Goal: Find specific page/section

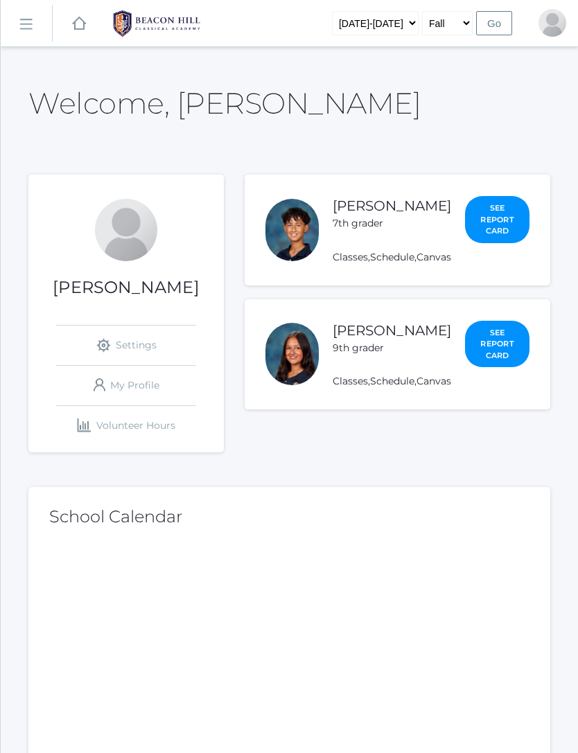
click at [368, 263] on link "Classes" at bounding box center [350, 257] width 35 height 12
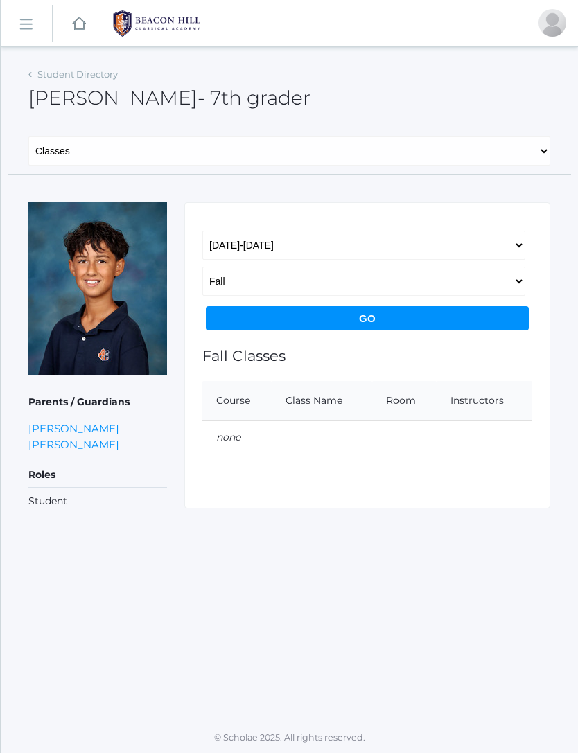
click at [37, 78] on link "Student Directory" at bounding box center [77, 74] width 80 height 11
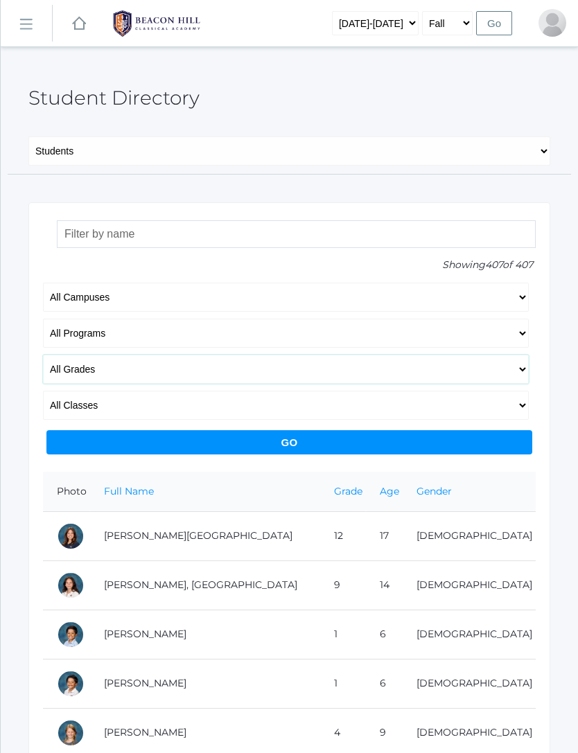
click at [61, 369] on select "All Grades Grammar - Kindergarten - 1st Grade - 2nd Grade - 3rd Grade - 4th Gra…" at bounding box center [286, 369] width 486 height 29
select select "7"
click at [482, 436] on input "Go" at bounding box center [289, 442] width 486 height 24
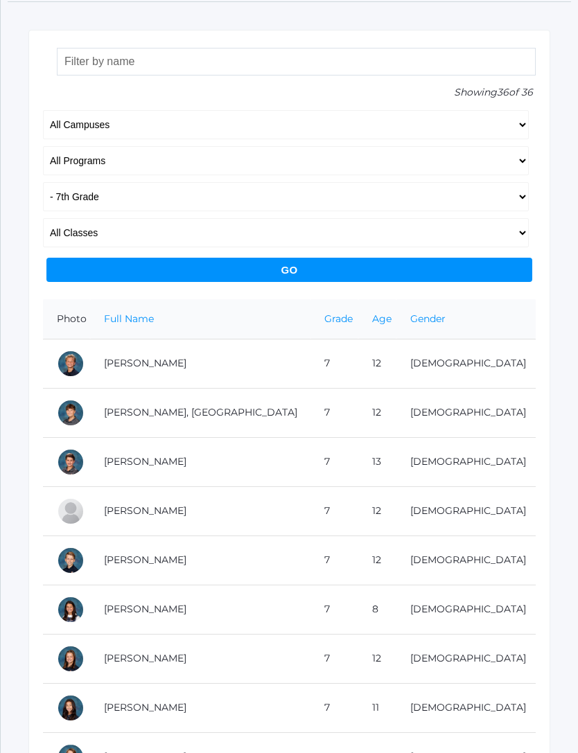
scroll to position [78, 0]
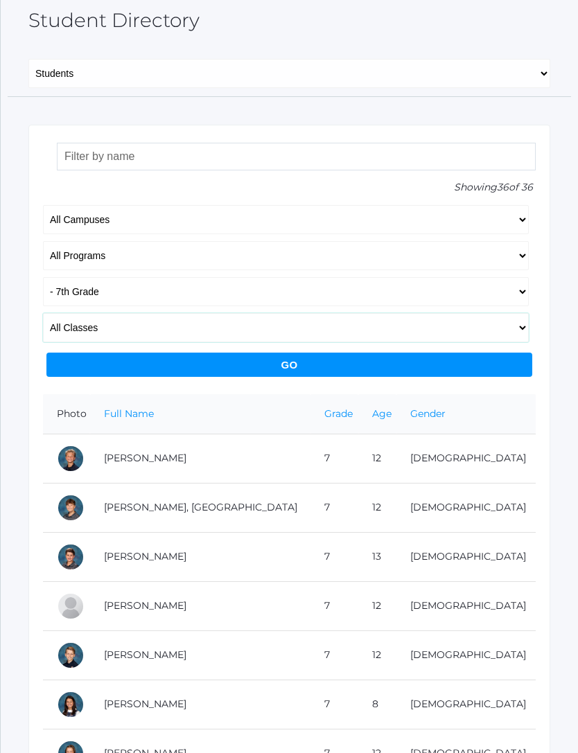
click at [58, 320] on select "All Classes Grammar - *KIND - Kindergarten AM - *KIND - Kindergarten PM - *KNDC…" at bounding box center [286, 327] width 486 height 29
click at [67, 325] on select "All Classes Grammar - *KIND - Kindergarten AM - *KIND - Kindergarten PM - *KNDC…" at bounding box center [286, 327] width 486 height 29
select select "2127"
click at [106, 369] on input "Go" at bounding box center [289, 365] width 486 height 24
